Goal: Information Seeking & Learning: Learn about a topic

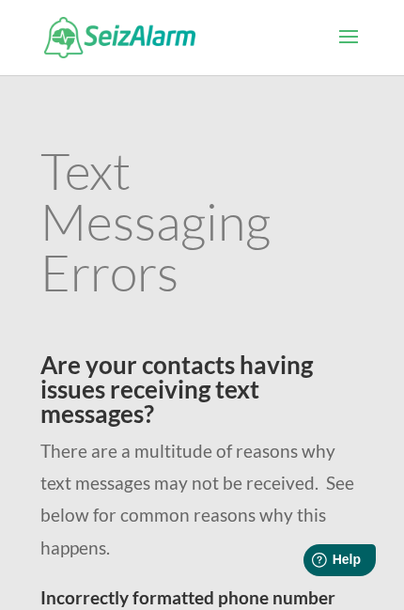
click at [348, 28] on span at bounding box center [349, 49] width 30 height 53
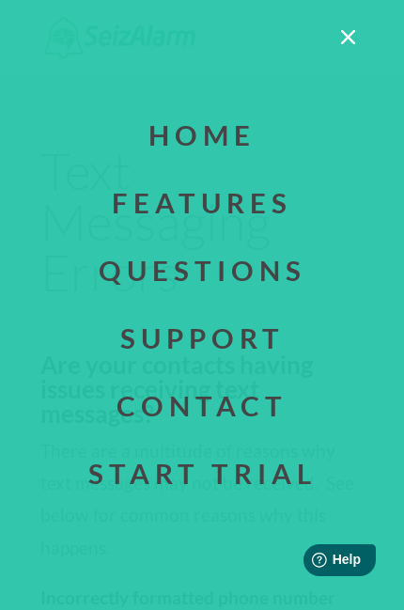
click at [229, 472] on link "Start Trial" at bounding box center [202, 474] width 461 height 68
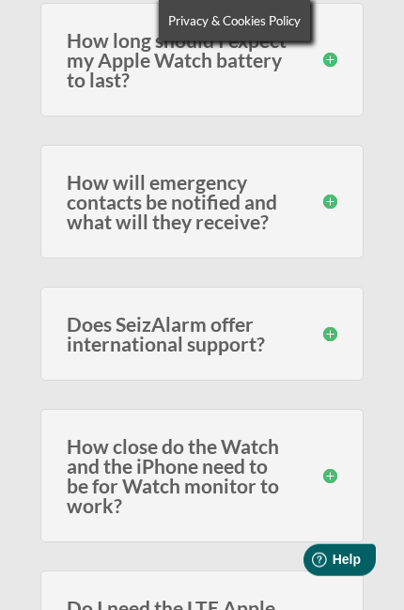
scroll to position [671, 0]
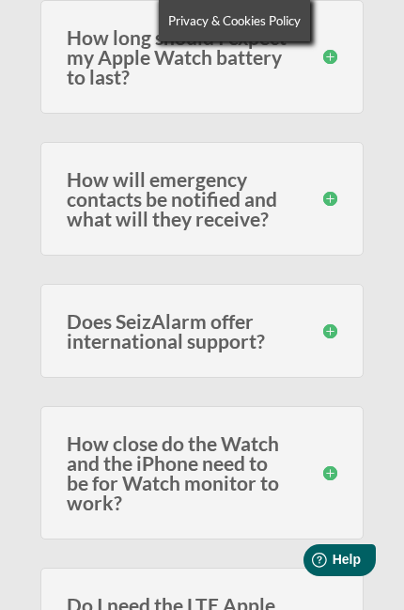
click at [284, 319] on h3 "Does SeizAlarm offer international support?" at bounding box center [202, 330] width 271 height 39
